Goal: Transaction & Acquisition: Purchase product/service

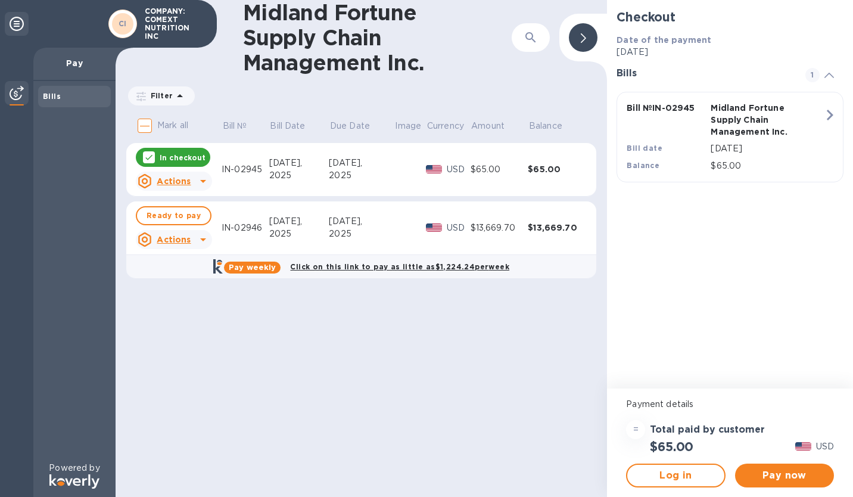
click at [203, 181] on icon at bounding box center [203, 181] width 6 height 3
click at [402, 375] on div at bounding box center [426, 248] width 853 height 497
click at [177, 216] on span "Ready to pay" at bounding box center [174, 215] width 54 height 14
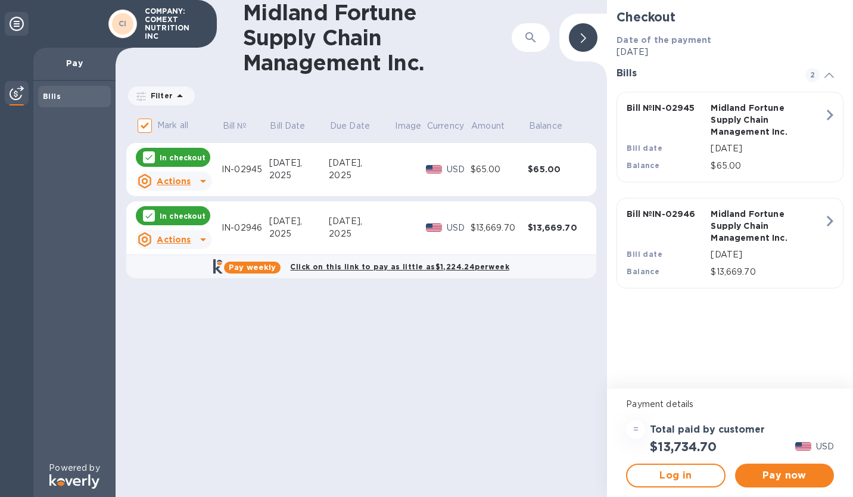
click at [152, 216] on icon at bounding box center [149, 216] width 10 height 10
checkbox input "false"
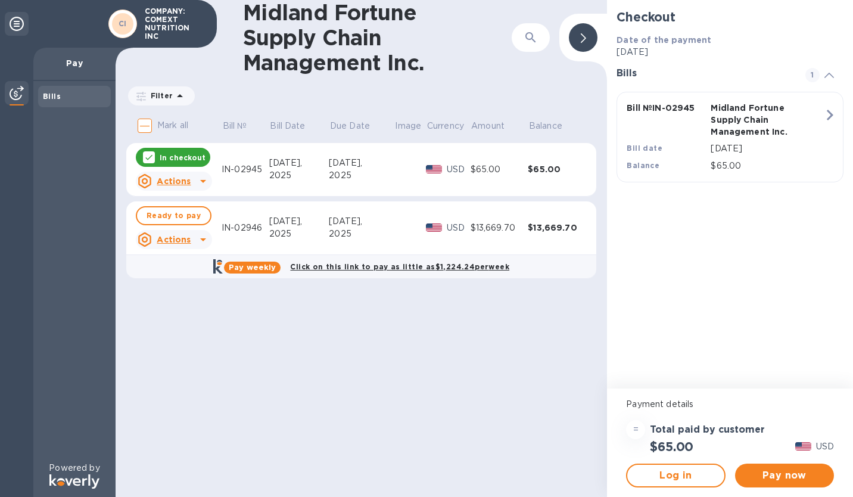
click at [148, 155] on icon at bounding box center [149, 157] width 10 height 10
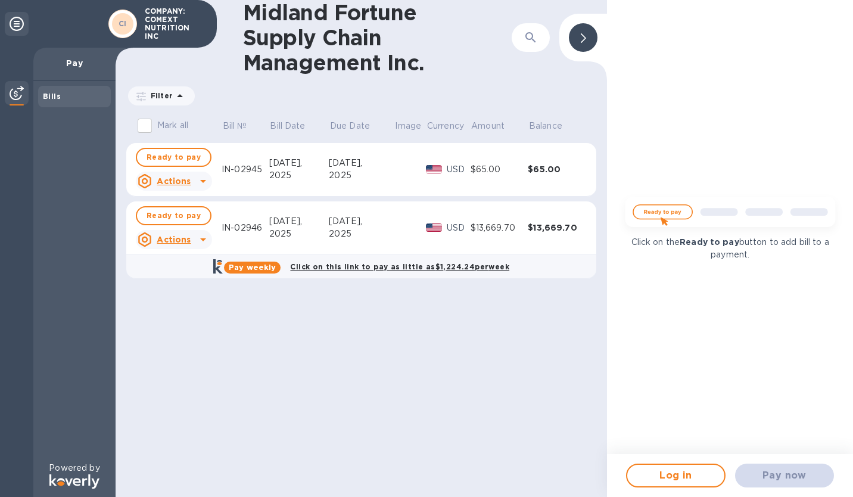
click at [419, 334] on div "Midland Fortune Supply Chain Management Inc. ​ Filter Amount Mark all Bill № Bi…" at bounding box center [361, 248] width 491 height 497
click at [201, 180] on icon at bounding box center [203, 181] width 14 height 14
click at [191, 229] on b "Open bill" at bounding box center [189, 230] width 40 height 10
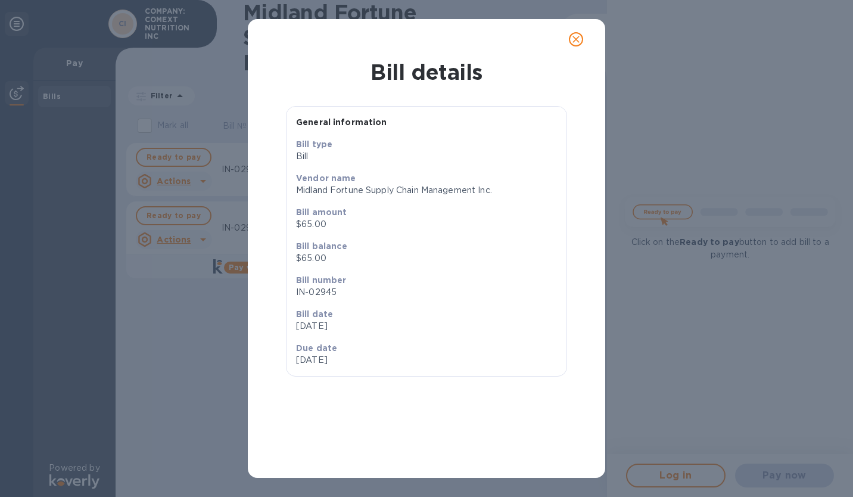
click at [577, 37] on icon "close" at bounding box center [576, 39] width 12 height 12
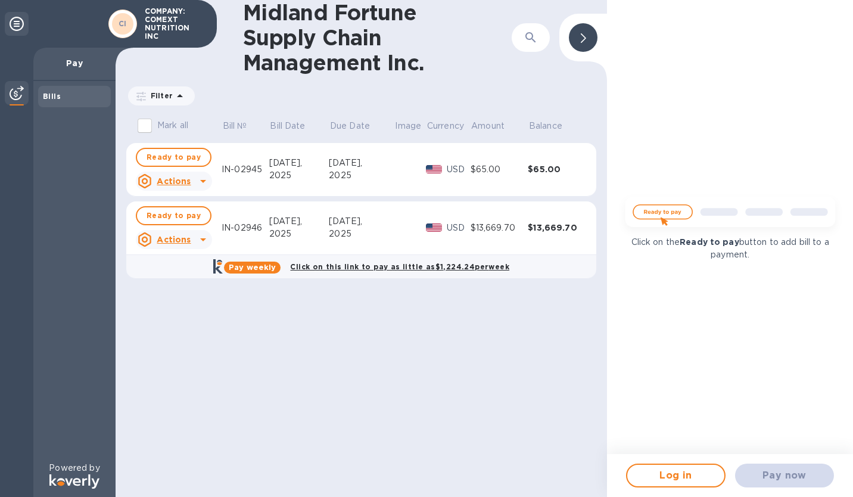
click at [201, 239] on icon at bounding box center [203, 239] width 6 height 3
click at [191, 289] on b "Open bill" at bounding box center [189, 288] width 40 height 10
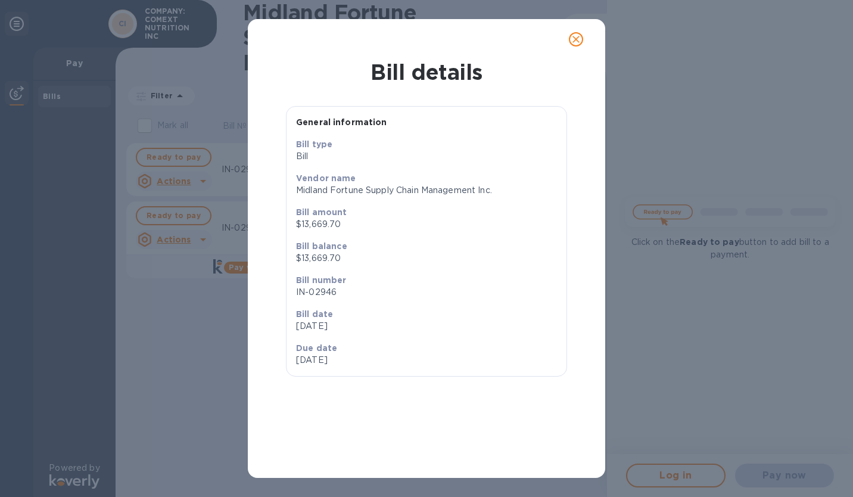
click at [575, 38] on icon "close" at bounding box center [575, 39] width 7 height 7
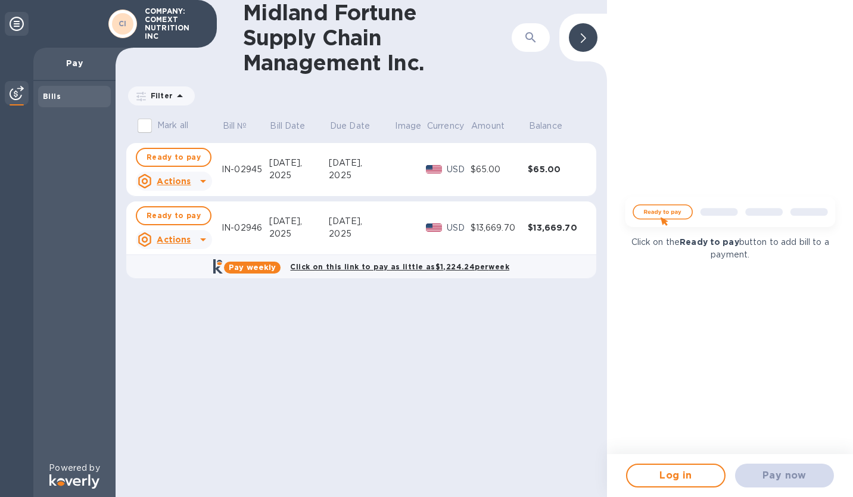
click at [220, 322] on div "Midland Fortune Supply Chain Management Inc. ​ Filter Amount Mark all Bill № Bi…" at bounding box center [361, 248] width 491 height 497
click at [143, 238] on icon at bounding box center [145, 239] width 6 height 6
click at [322, 330] on div at bounding box center [426, 248] width 853 height 497
click at [147, 185] on icon at bounding box center [145, 181] width 14 height 14
drag, startPoint x: 325, startPoint y: 324, endPoint x: 214, endPoint y: 237, distance: 140.4
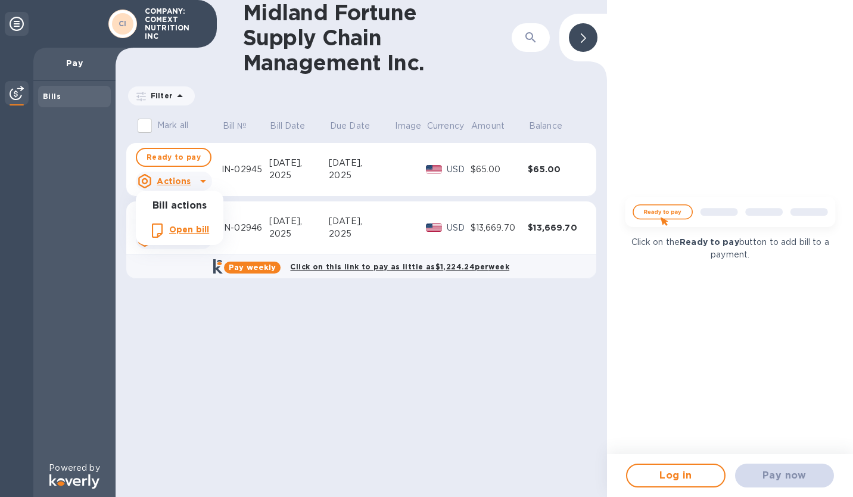
click at [323, 322] on div at bounding box center [426, 248] width 853 height 497
click at [165, 216] on span "Ready to pay" at bounding box center [174, 215] width 54 height 14
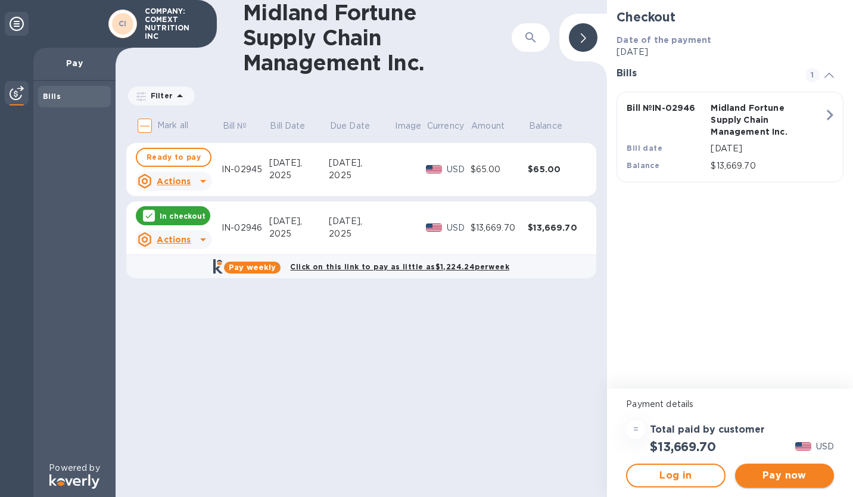
click at [790, 473] on span "Pay now" at bounding box center [785, 475] width 80 height 14
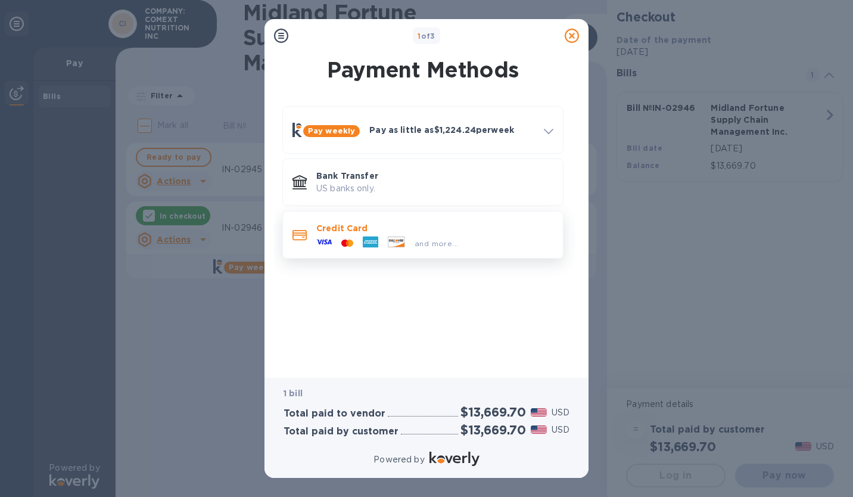
click at [468, 233] on p "Credit Card" at bounding box center [434, 228] width 237 height 12
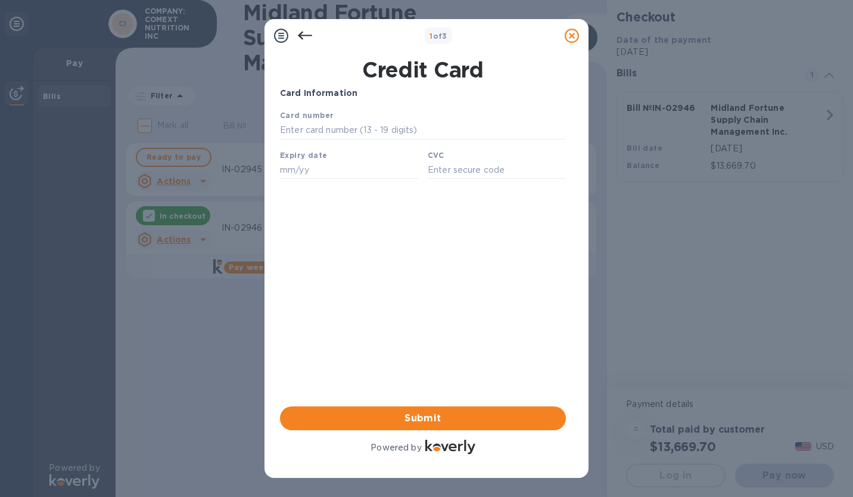
click at [304, 35] on icon at bounding box center [305, 36] width 14 height 8
